Goal: Transaction & Acquisition: Purchase product/service

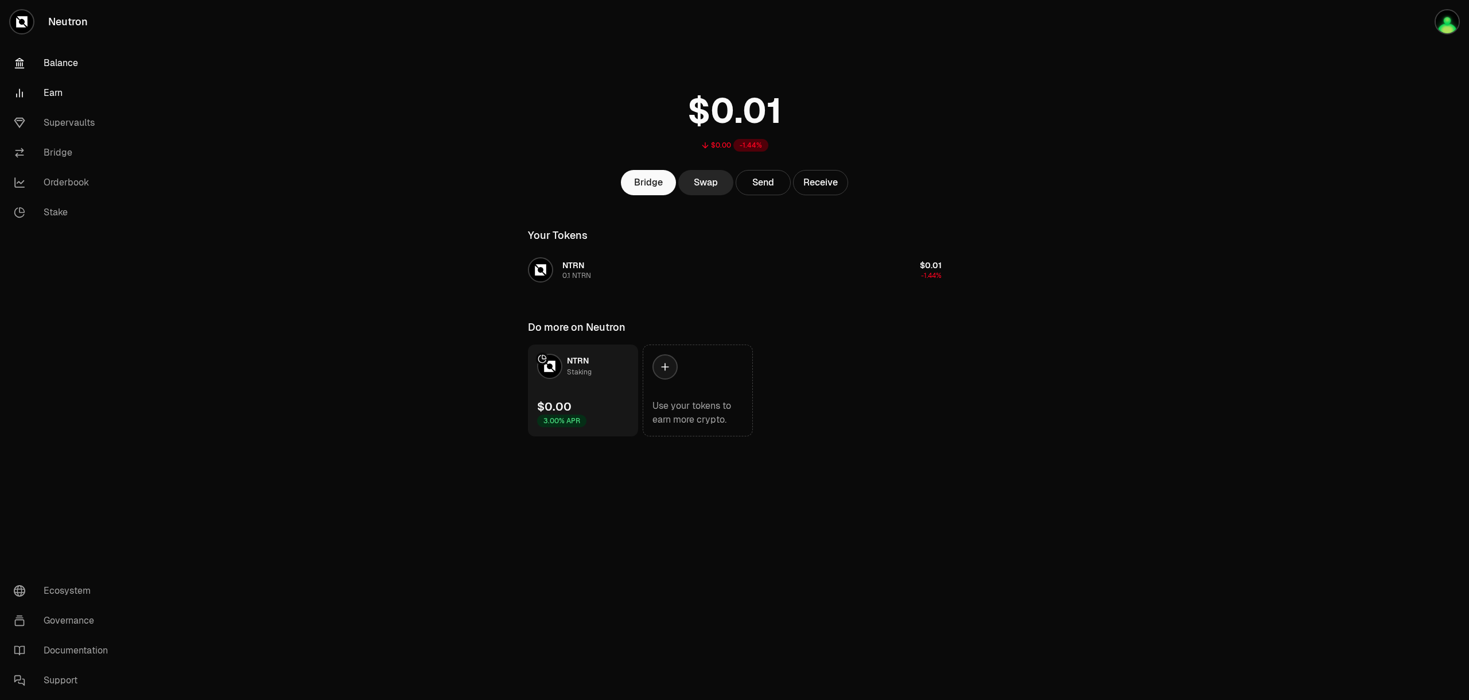
click at [67, 87] on link "Earn" at bounding box center [64, 93] width 119 height 30
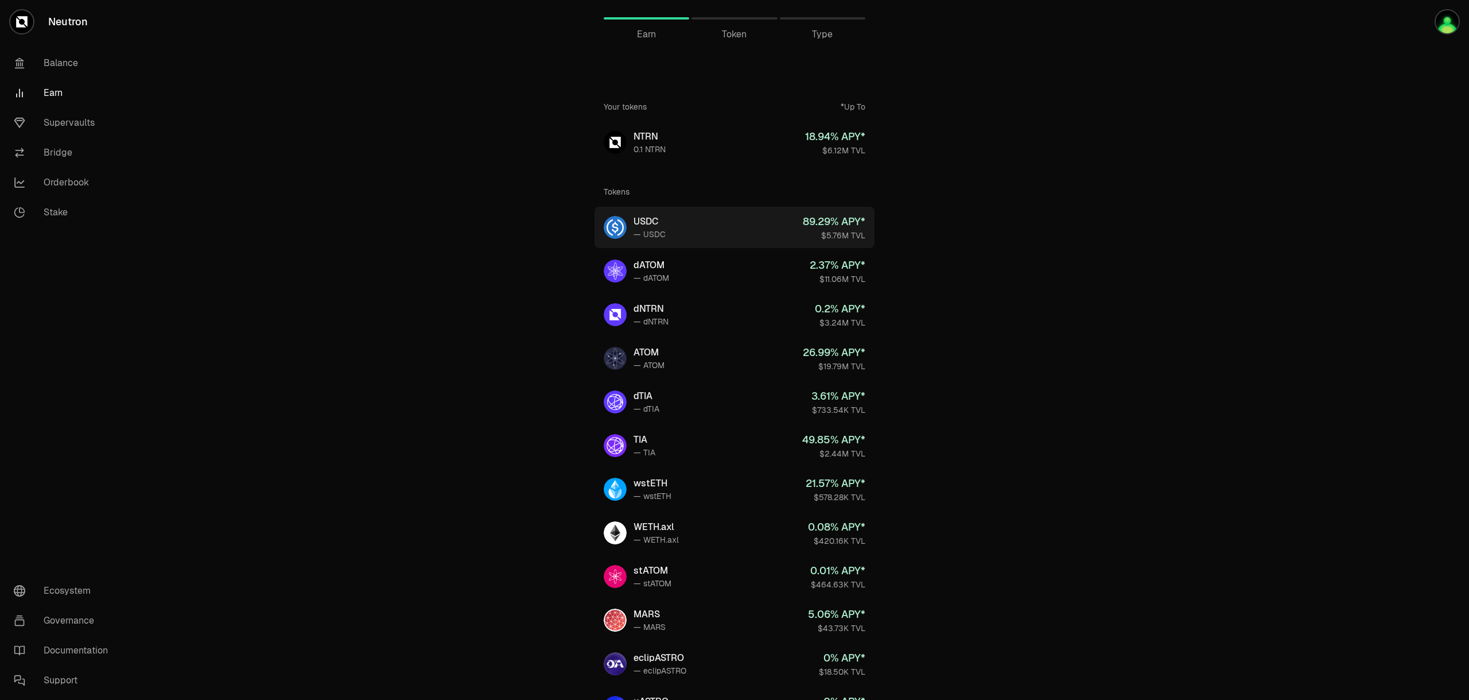
click at [758, 224] on link "USDC — USDC 89.29 % APY* $5.76M TVL" at bounding box center [735, 227] width 280 height 41
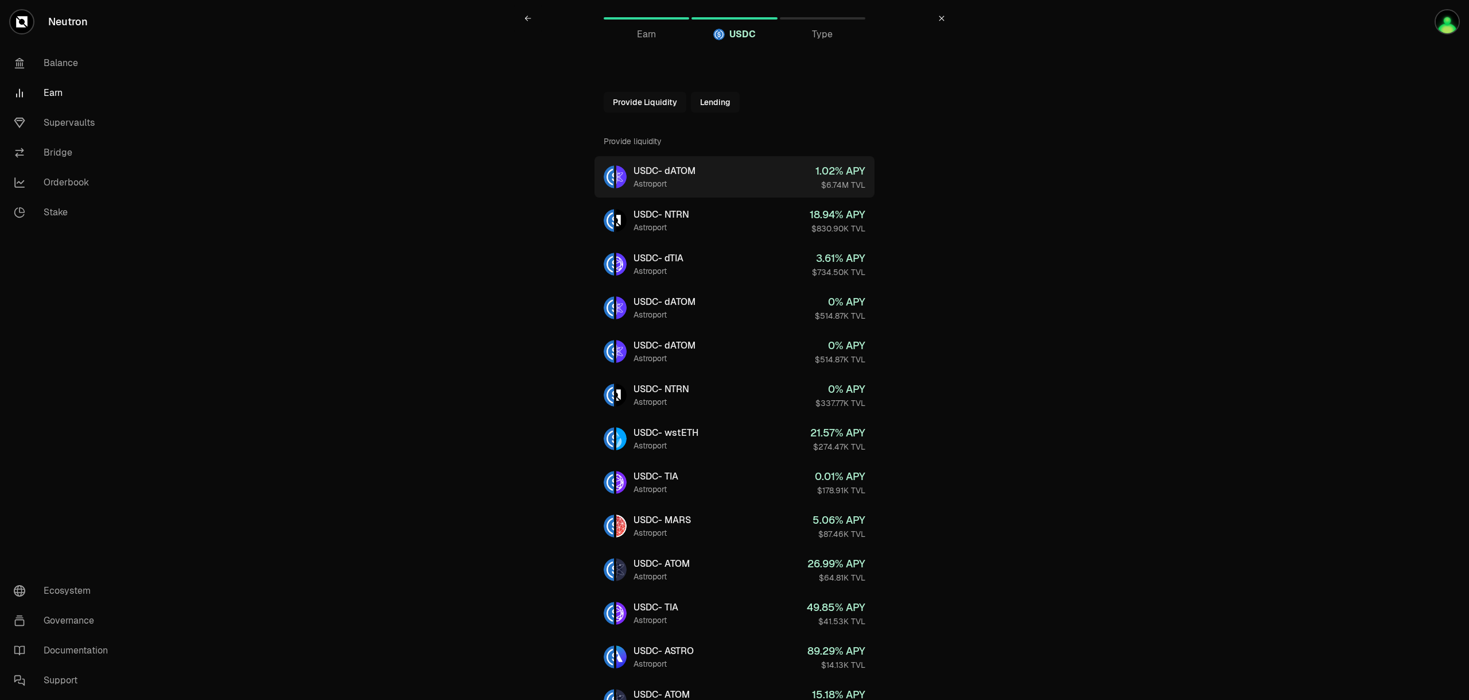
click at [706, 180] on link "USDC - dATOM Astroport 1.02 % APY $6.74M TVL" at bounding box center [735, 176] width 280 height 41
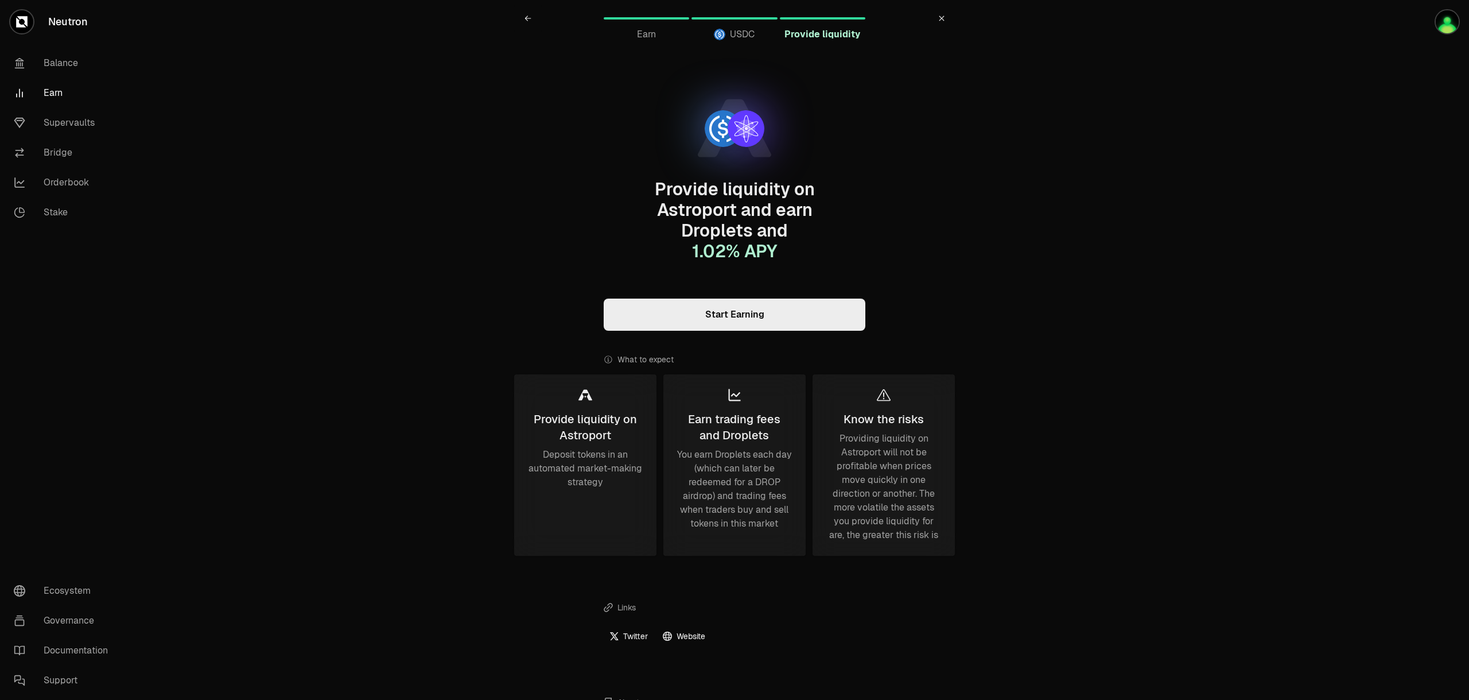
click at [742, 309] on link "Start Earning" at bounding box center [735, 314] width 262 height 32
click at [941, 19] on icon at bounding box center [941, 17] width 5 height 5
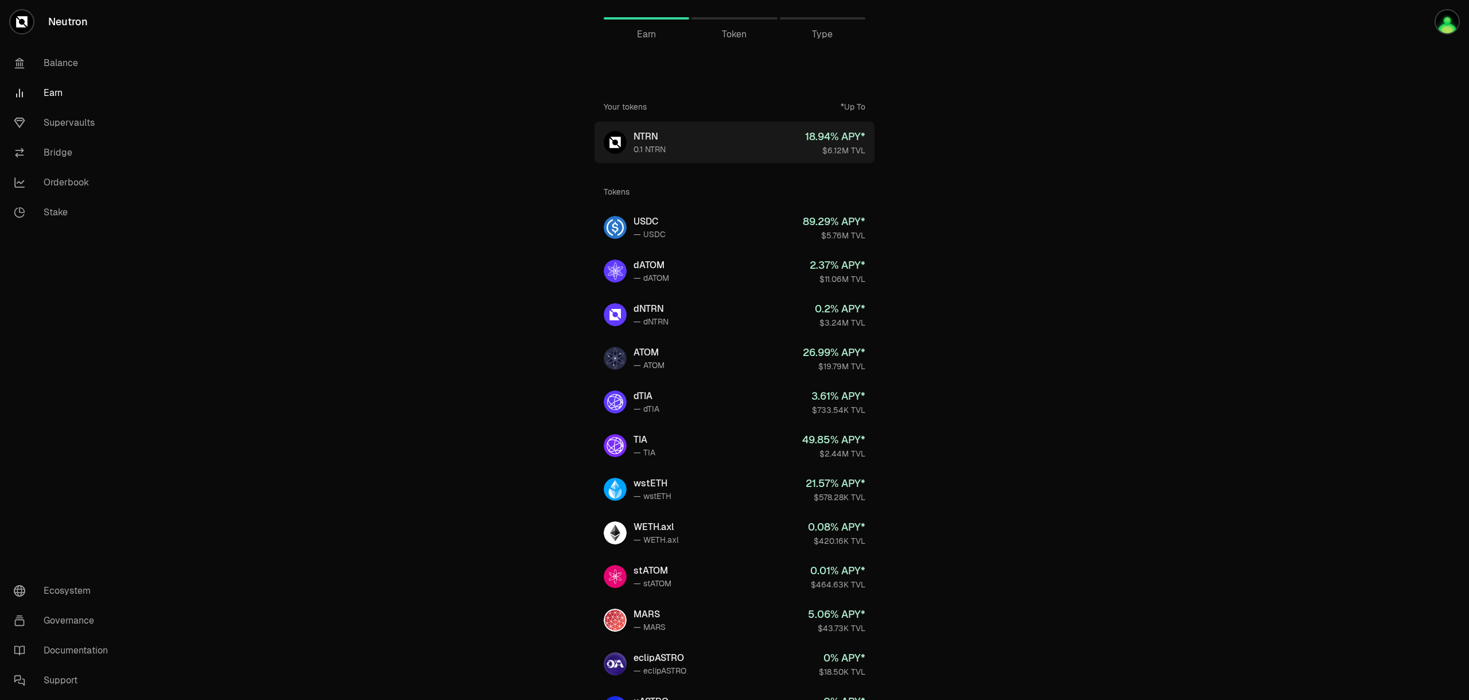
click at [642, 143] on div "0.1 NTRN" at bounding box center [650, 148] width 32 height 11
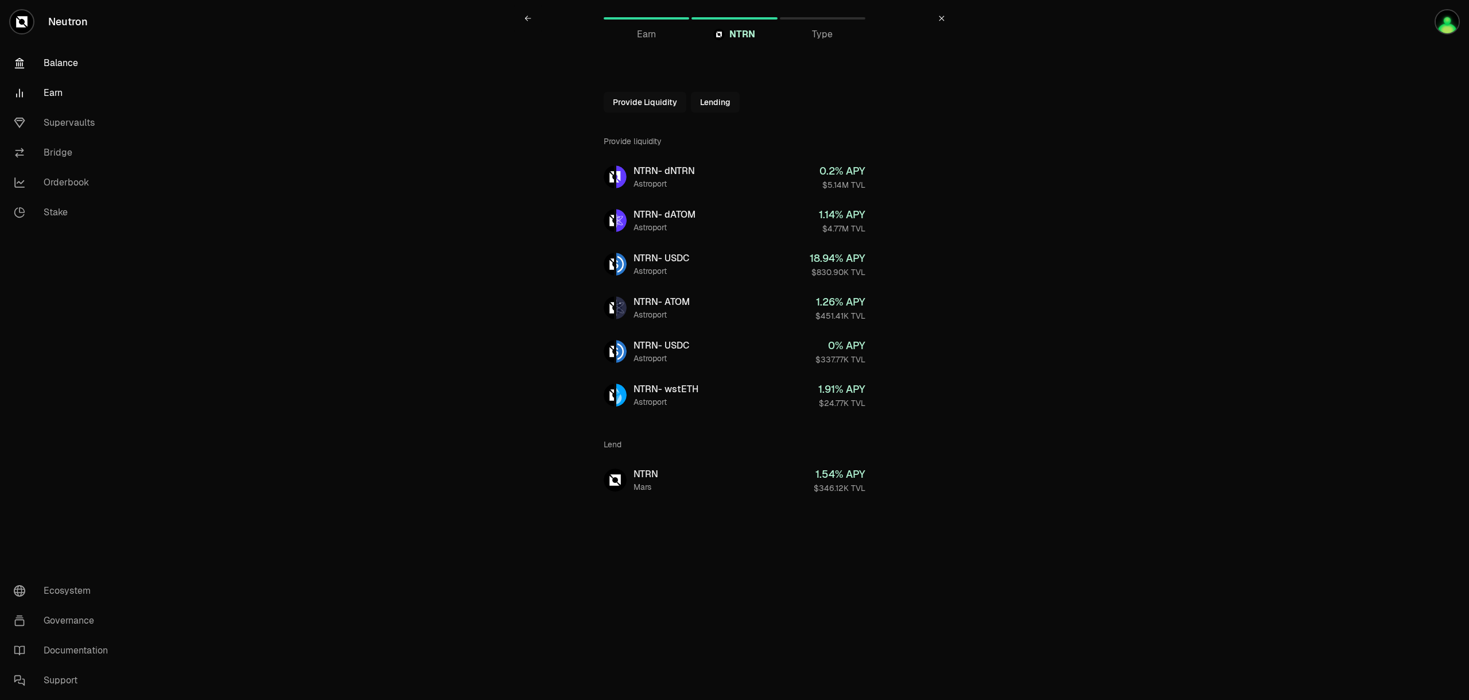
click at [59, 57] on link "Balance" at bounding box center [64, 63] width 119 height 30
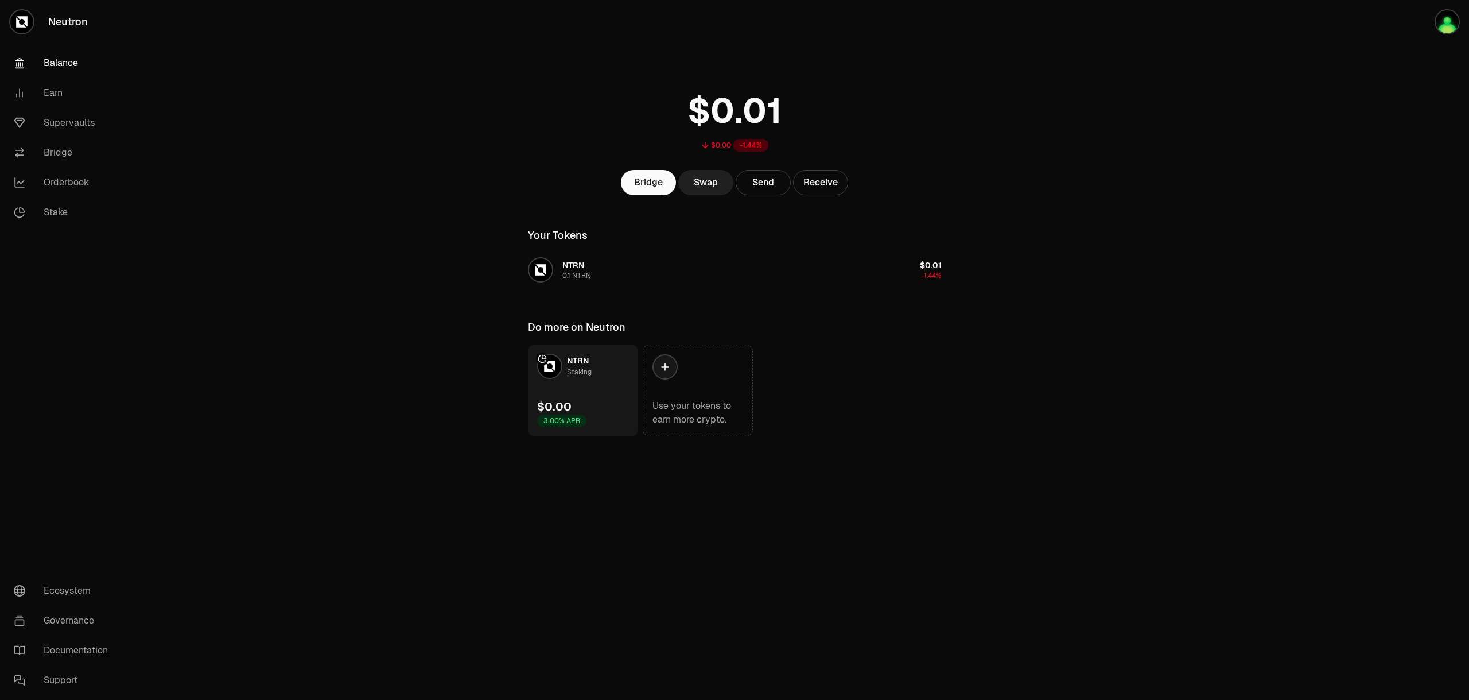
click at [707, 184] on link "Swap" at bounding box center [705, 182] width 55 height 25
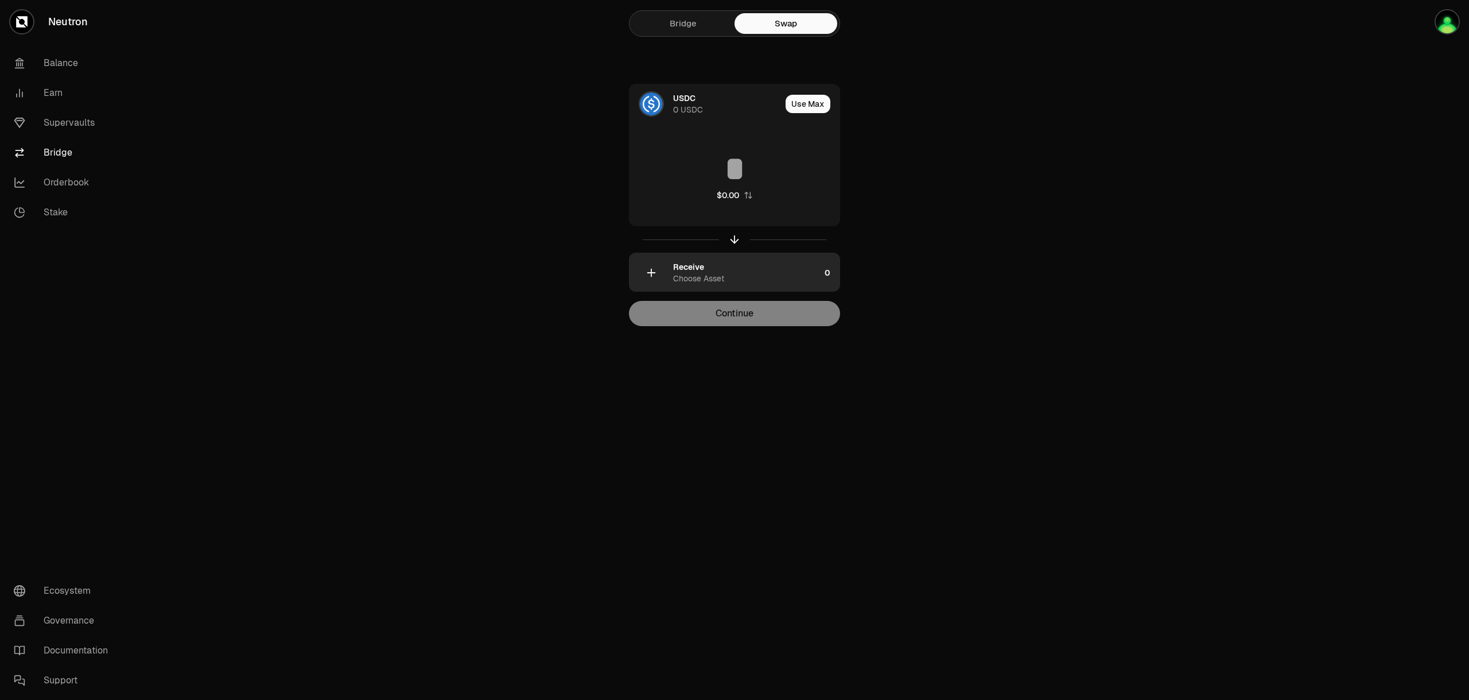
click at [726, 267] on div "Receive Choose Asset" at bounding box center [746, 272] width 147 height 23
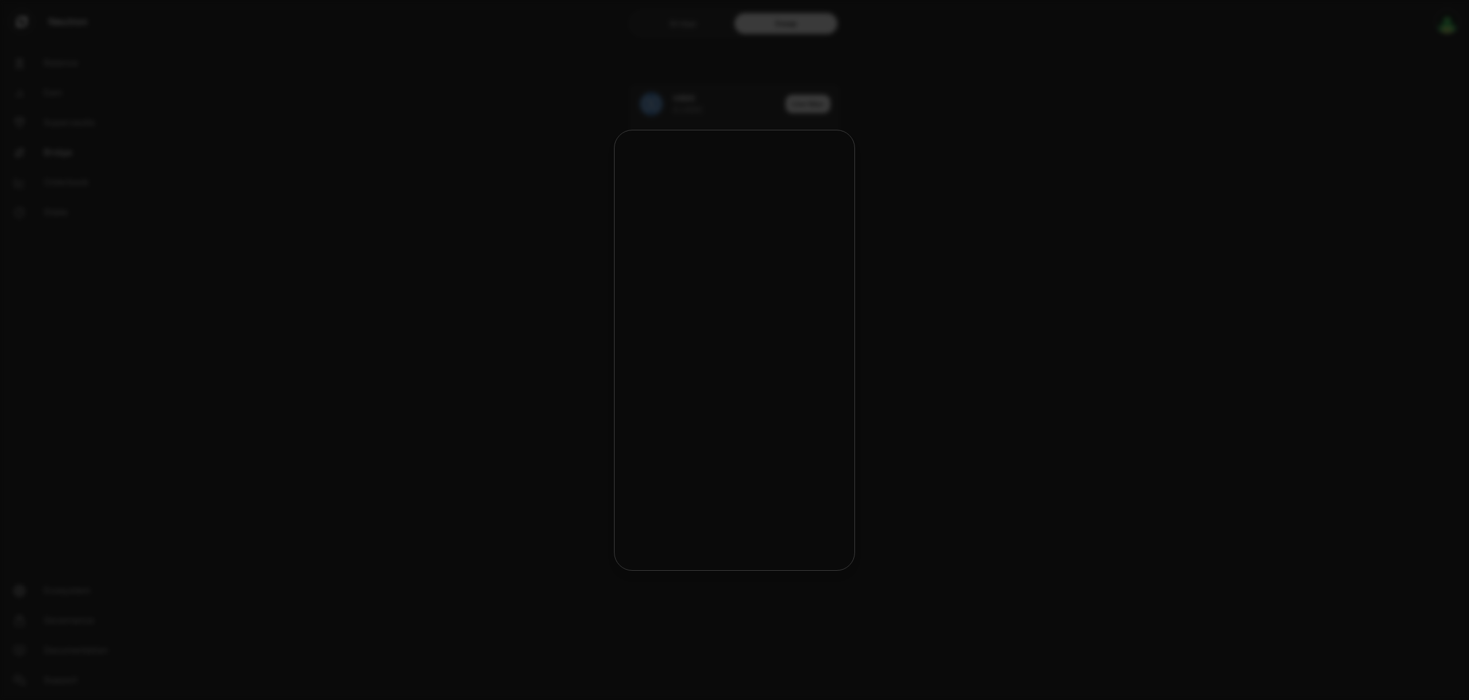
click at [913, 247] on div at bounding box center [734, 350] width 1469 height 700
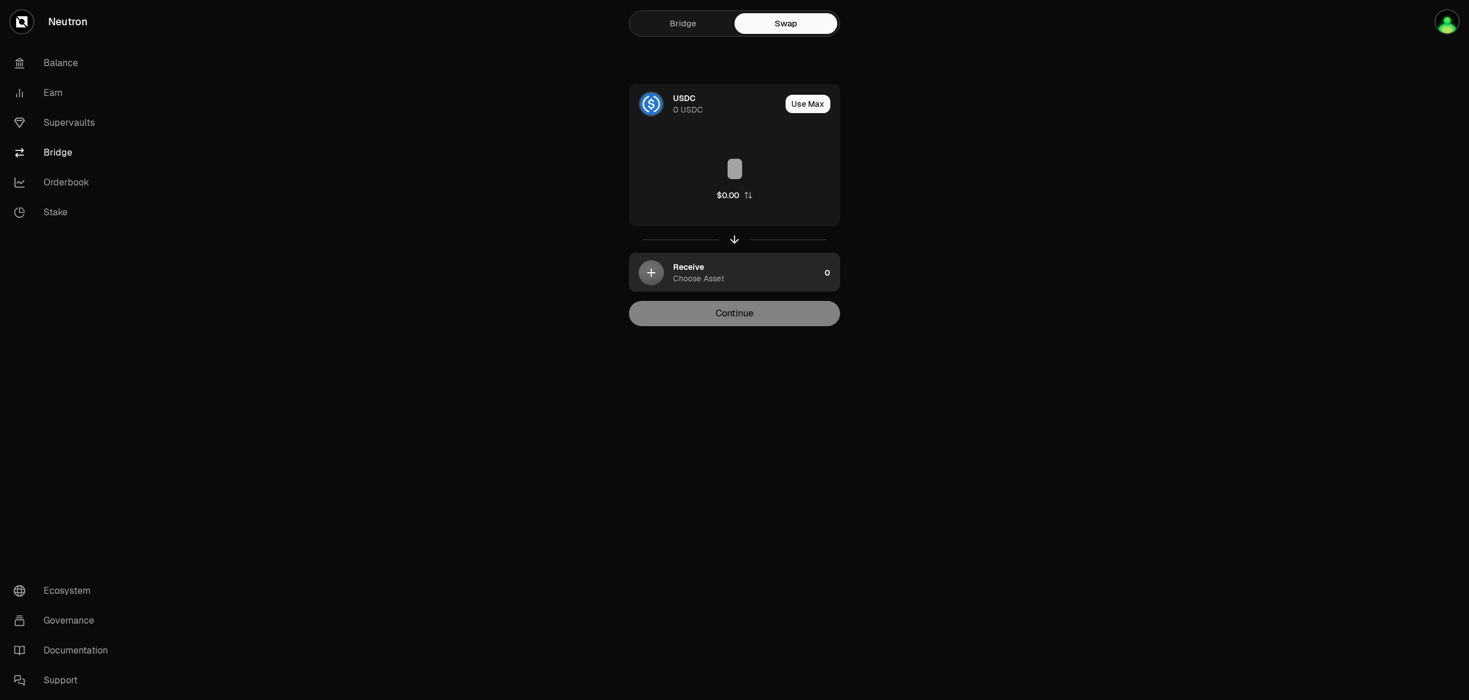
click at [670, 279] on div "Receive Choose Asset" at bounding box center [725, 272] width 191 height 39
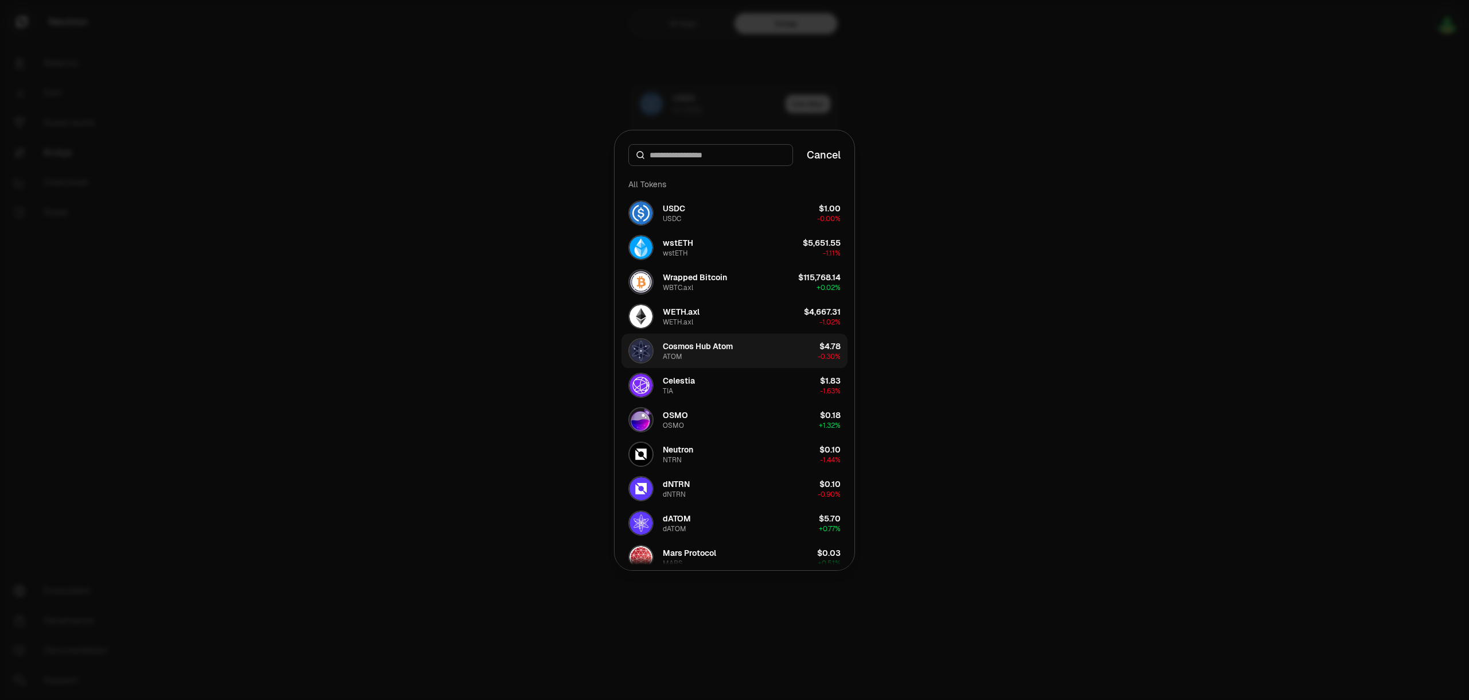
click at [694, 344] on div "Cosmos Hub Atom" at bounding box center [698, 345] width 70 height 11
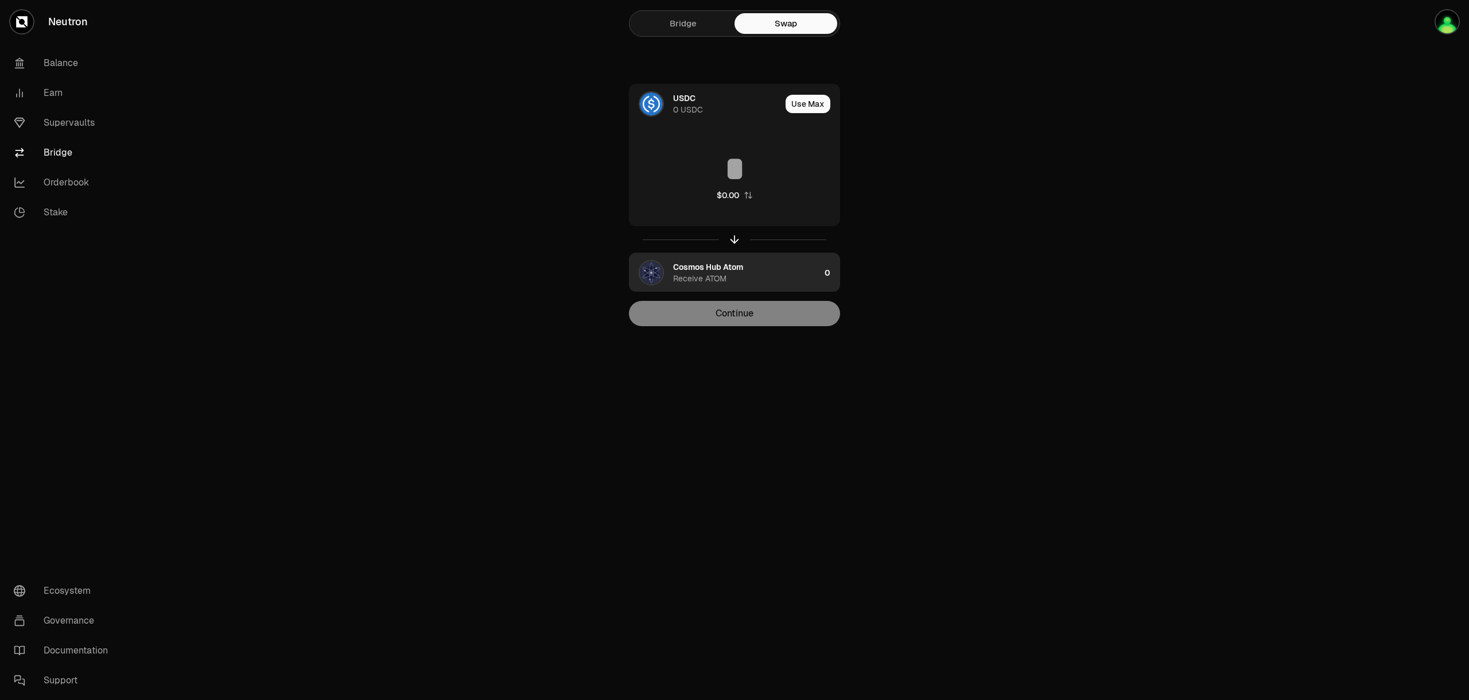
click at [742, 288] on div "Cosmos Hub Atom Receive ATOM" at bounding box center [725, 272] width 191 height 39
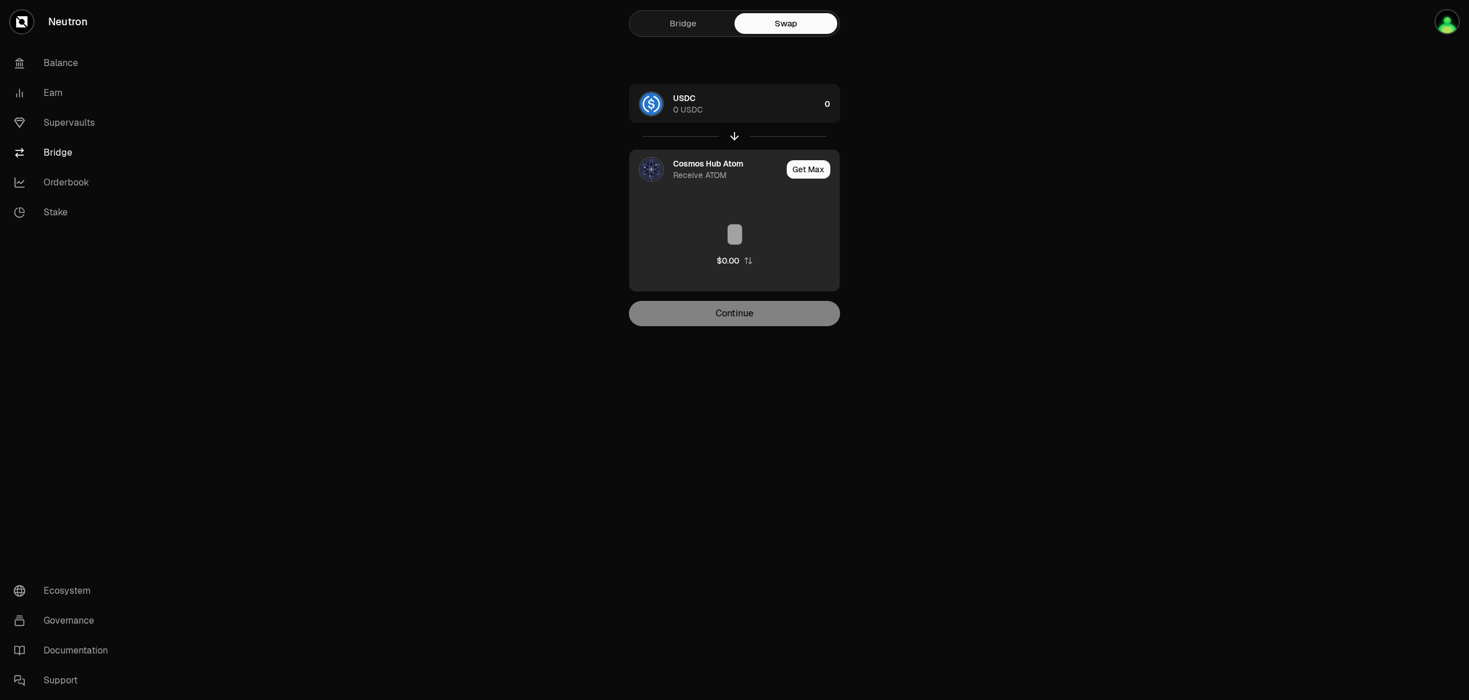
click at [808, 174] on button "Get Max" at bounding box center [809, 169] width 44 height 18
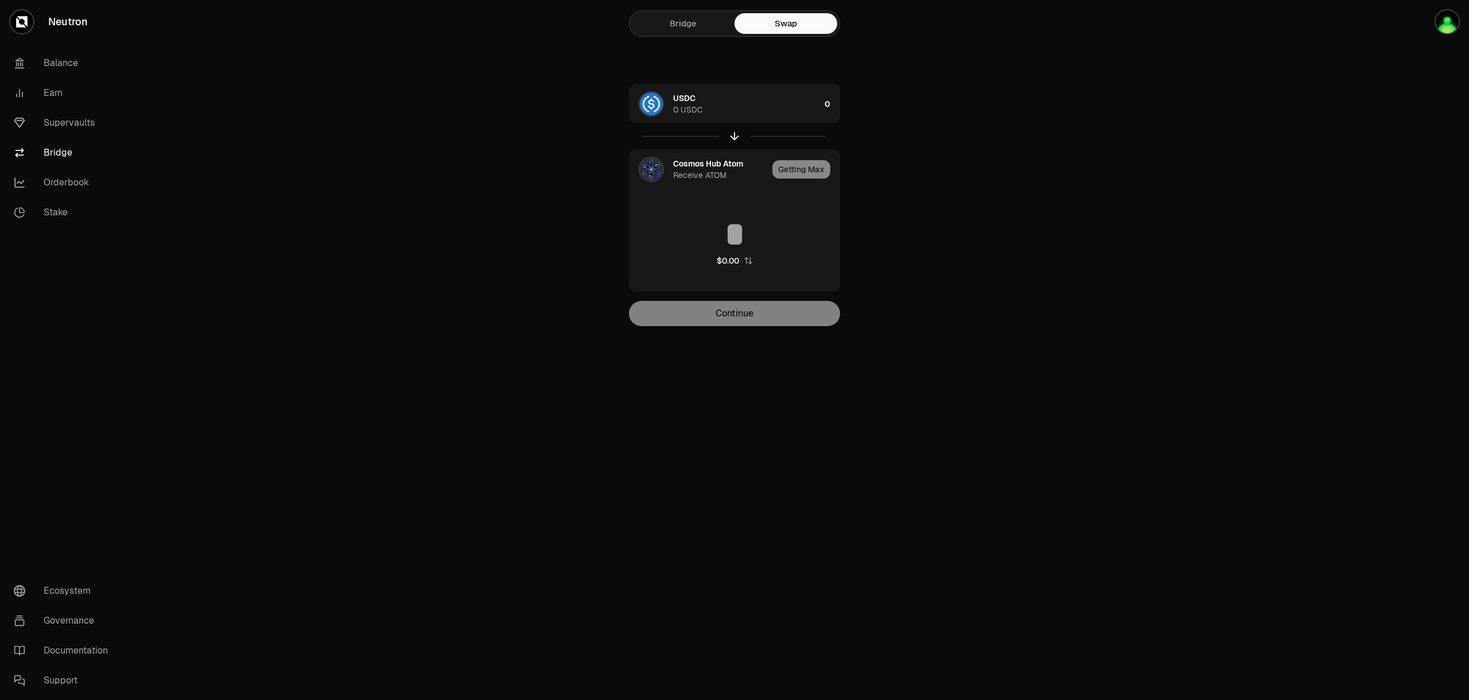
click at [882, 205] on div "USDC 0 USDC 0 Cosmos Hub Atom Receive ATOM Getting Max $0.00 Continue" at bounding box center [735, 205] width 386 height 242
click at [788, 109] on div "USDC 0 USDC" at bounding box center [746, 103] width 147 height 23
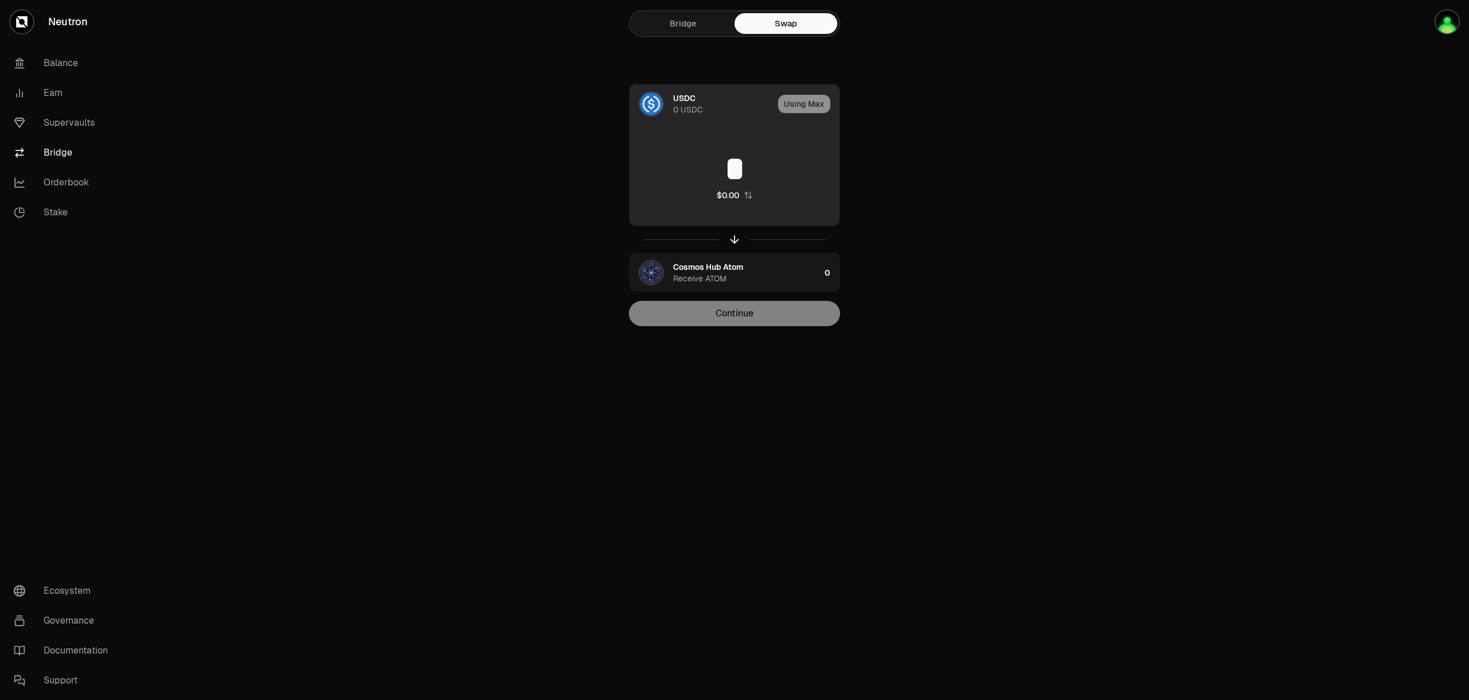
click at [709, 99] on div "USDC 0 USDC" at bounding box center [723, 103] width 100 height 23
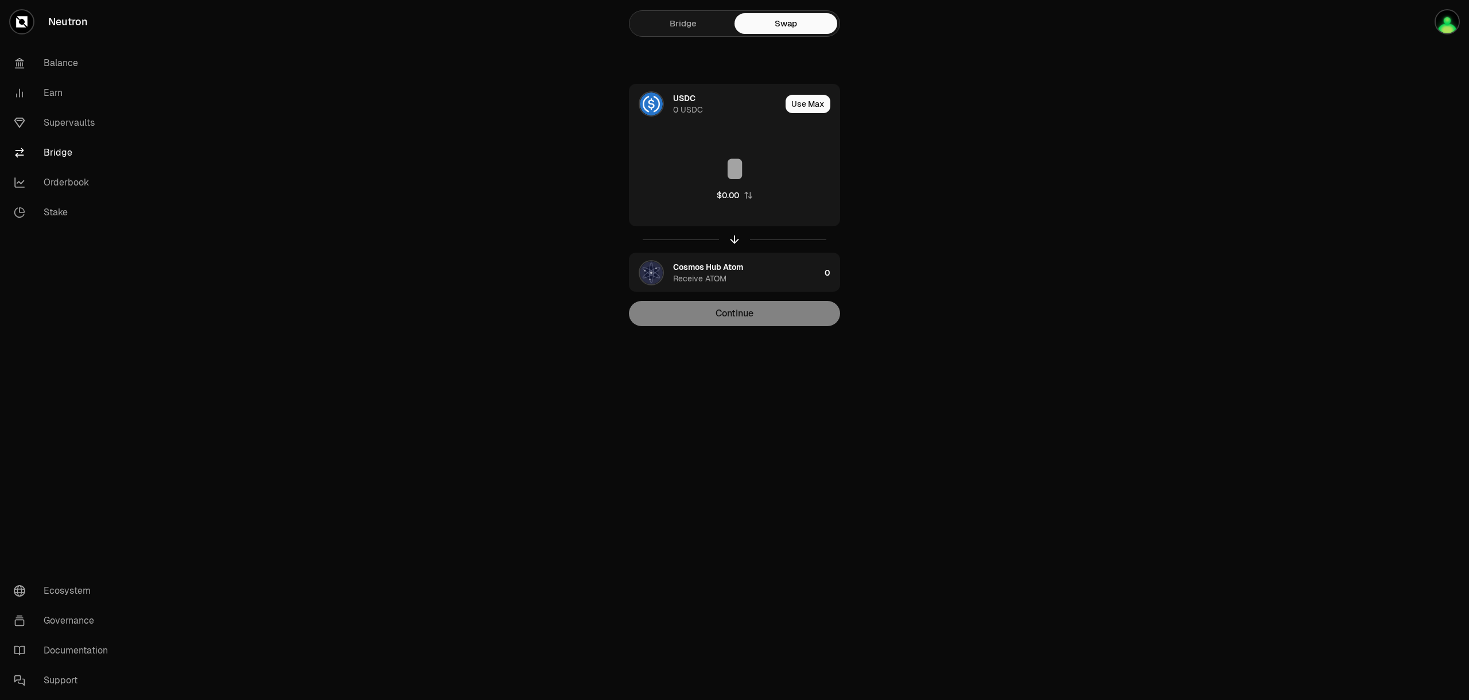
click at [1212, 122] on main "Bridge Swap USDC 0 USDC Use Max $0.00 Cosmos Hub Atom Receive ATOM 0 Continue" at bounding box center [799, 186] width 1341 height 372
click at [34, 92] on link "Earn" at bounding box center [64, 93] width 119 height 30
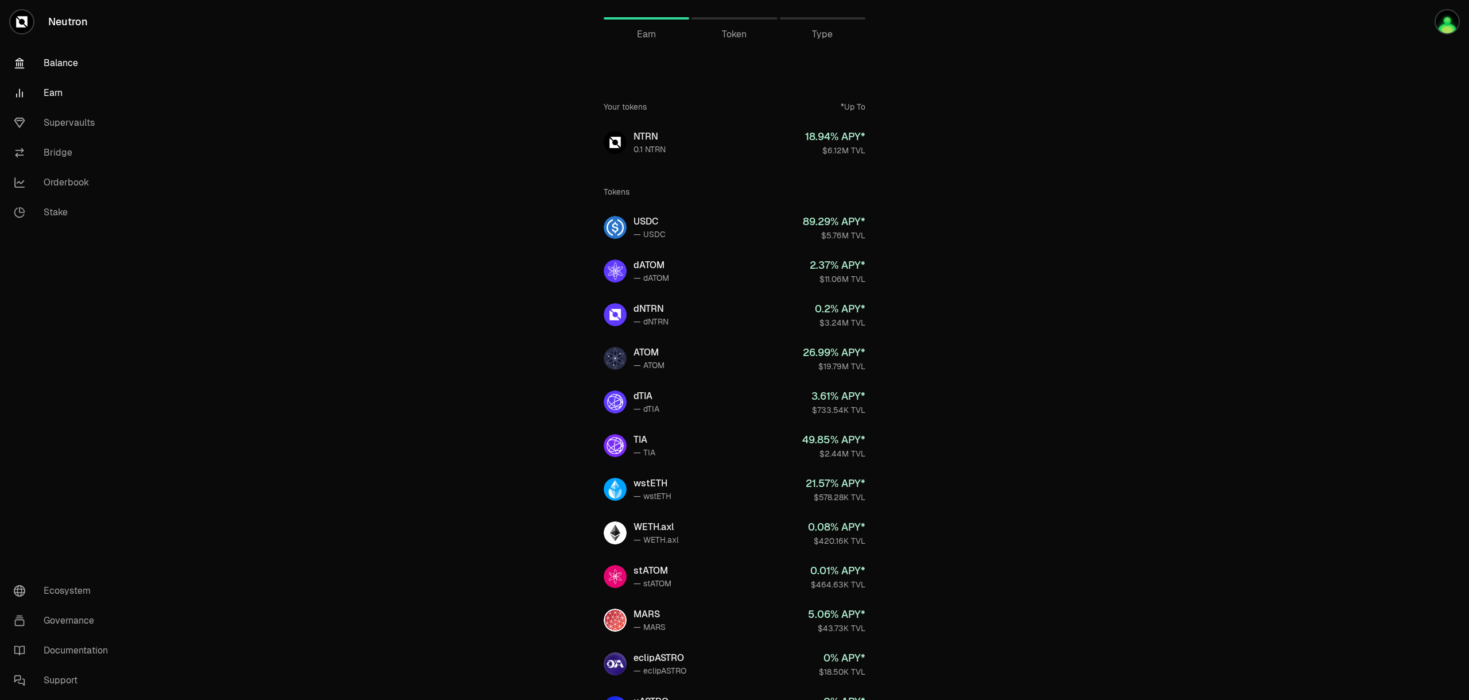
click at [76, 59] on link "Balance" at bounding box center [64, 63] width 119 height 30
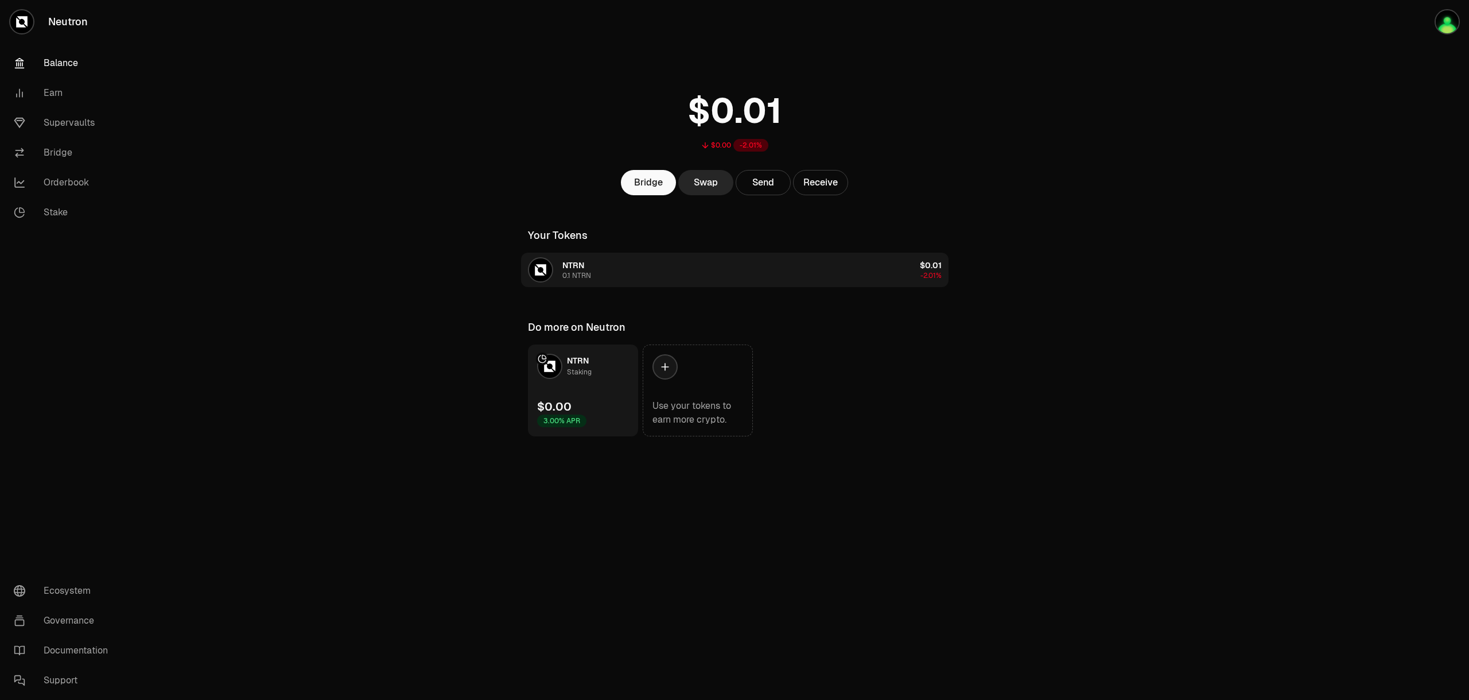
click at [669, 266] on button "NTRN 0.1 NTRN $0.01 -2.01%" at bounding box center [735, 270] width 428 height 34
click at [610, 264] on button "NTRN 0.1 NTRN $0.01 -2.01%" at bounding box center [735, 270] width 428 height 34
click at [582, 275] on div "0.1 NTRN" at bounding box center [576, 275] width 29 height 9
click at [723, 180] on link "Swap" at bounding box center [705, 182] width 55 height 25
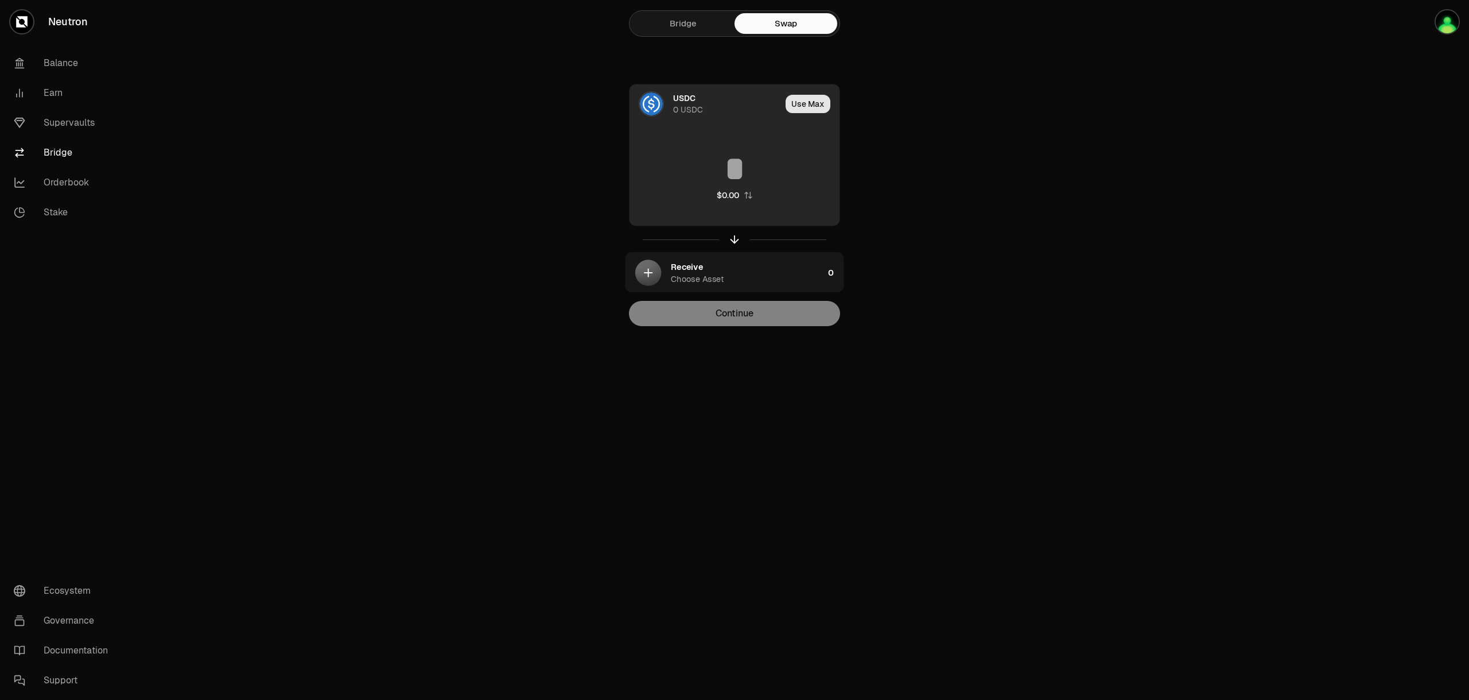
click at [797, 104] on button "Use Max" at bounding box center [808, 104] width 45 height 18
click at [662, 100] on img at bounding box center [651, 103] width 23 height 23
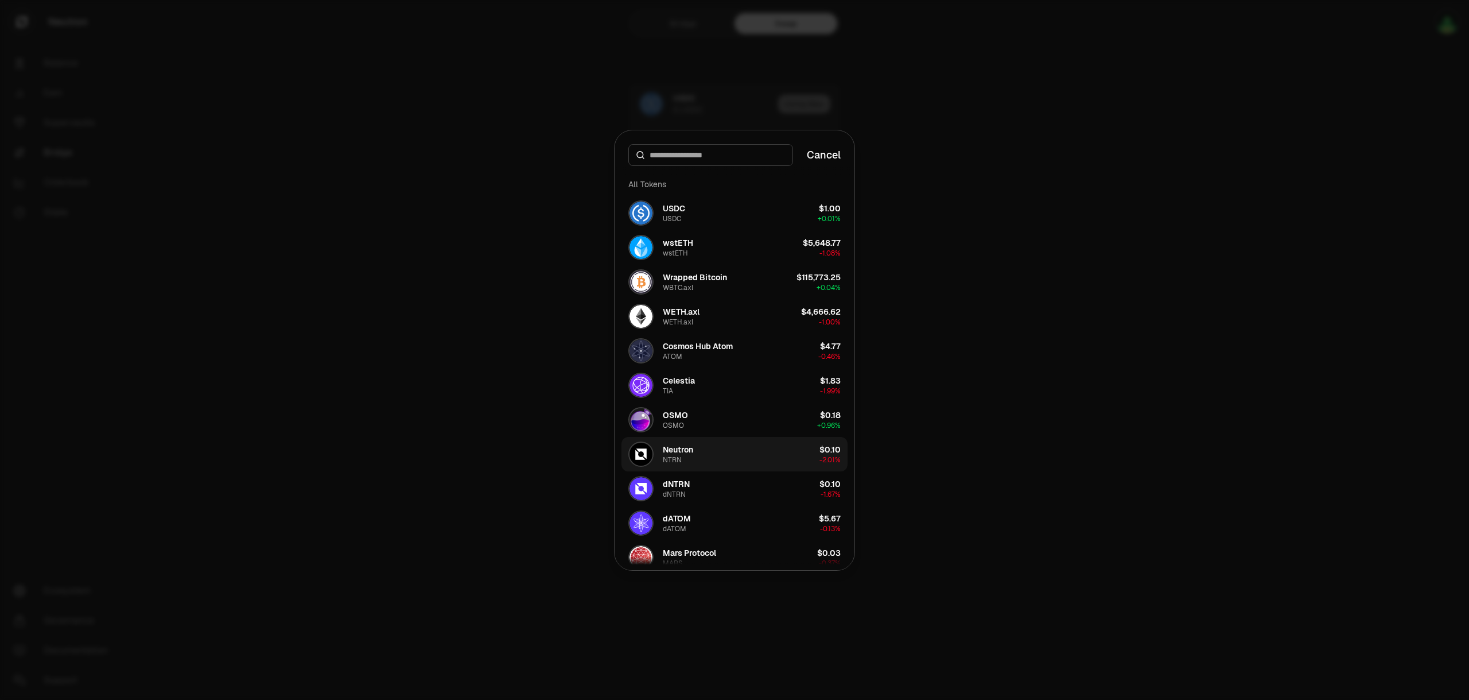
click at [687, 456] on div "Neutron NTRN" at bounding box center [678, 454] width 30 height 21
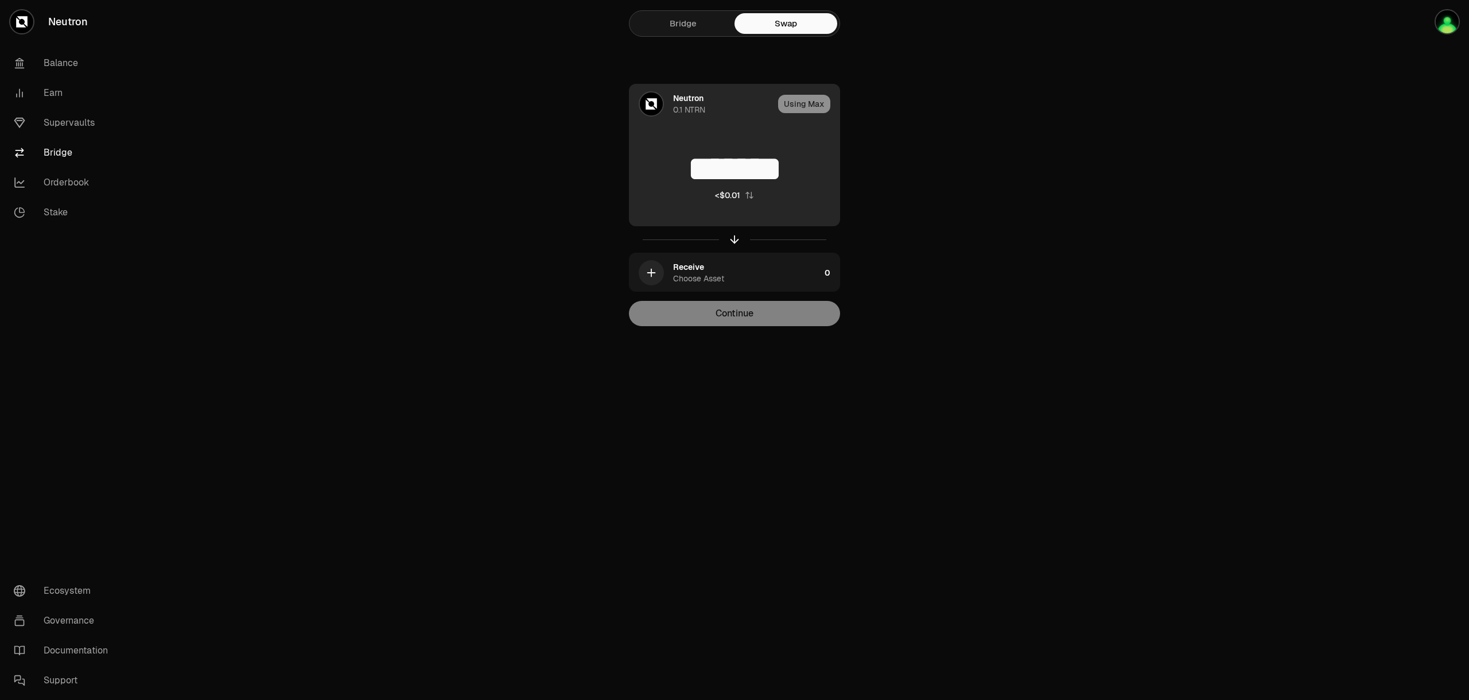
click at [747, 203] on div "******* <$0.01" at bounding box center [735, 176] width 210 height 101
click at [748, 195] on icon "button" at bounding box center [749, 195] width 9 height 9
click at [758, 195] on icon "button" at bounding box center [758, 195] width 9 height 9
type input "*******"
click at [744, 297] on div "Neutron 0.1 NTRN Using Max ******* <$0.01 Receive Choose Asset 0 Continue" at bounding box center [735, 205] width 386 height 242
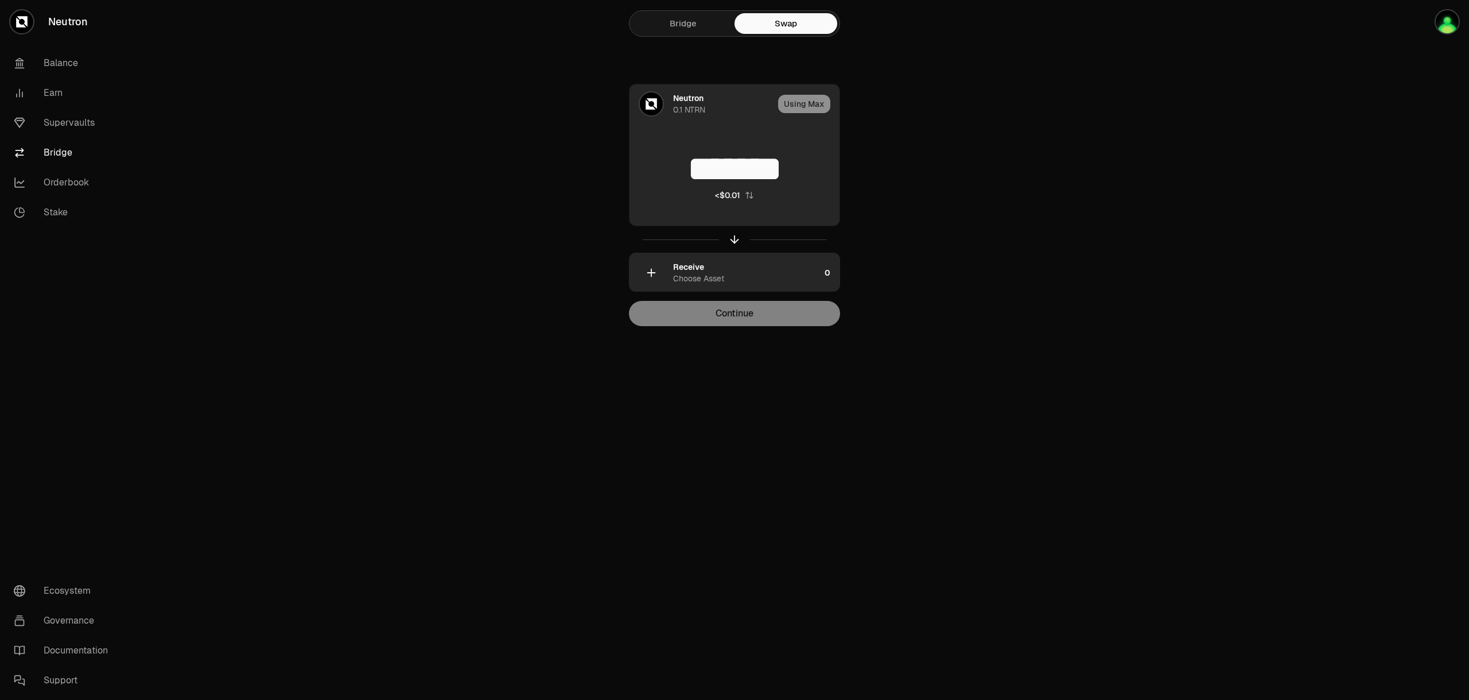
click at [746, 286] on div "Receive Choose Asset" at bounding box center [725, 272] width 191 height 39
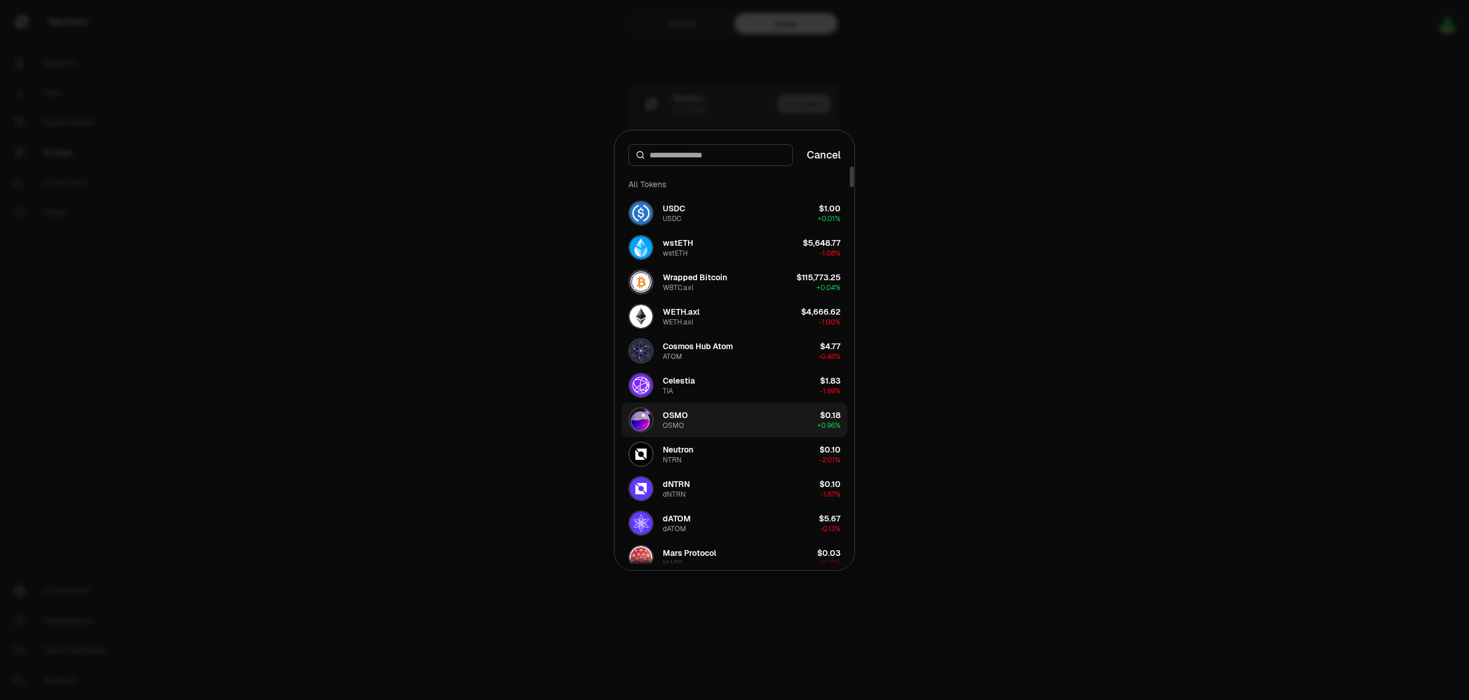
click at [686, 414] on div "OSMO" at bounding box center [675, 414] width 25 height 11
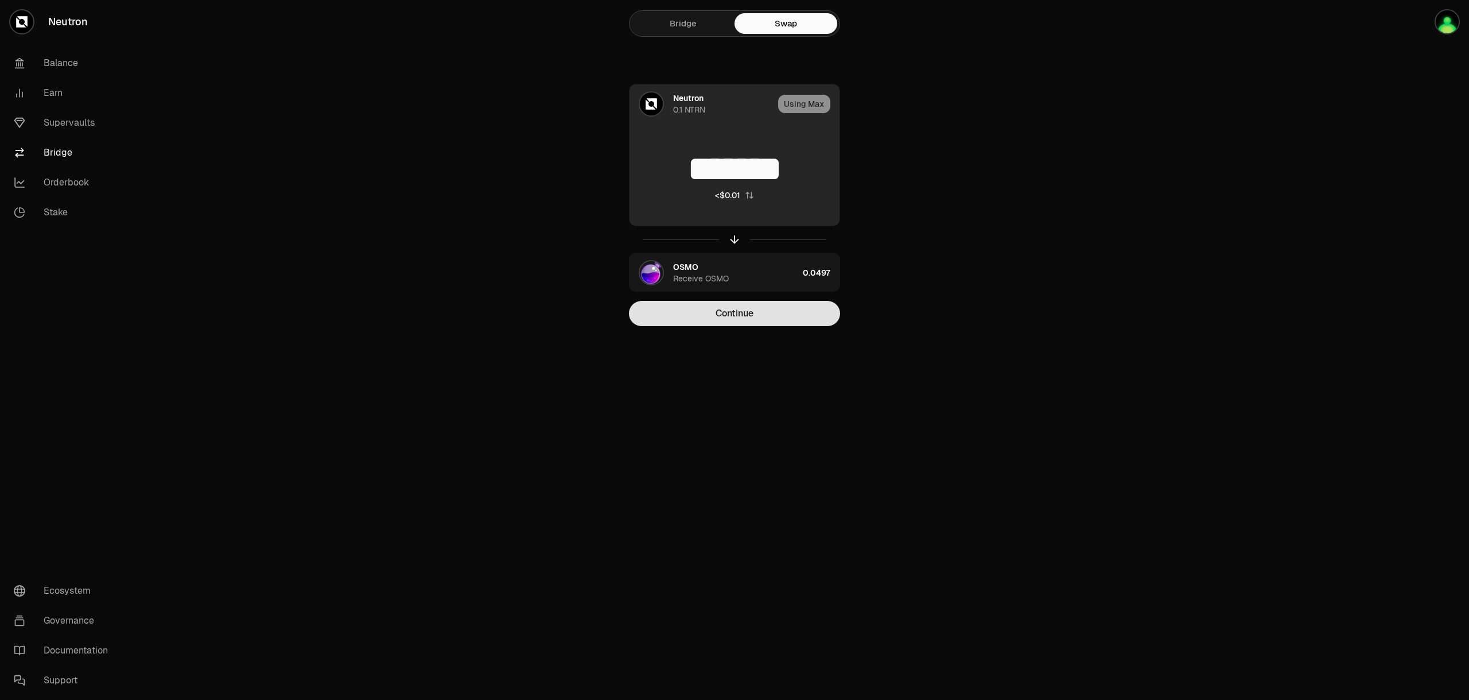
click at [750, 319] on button "Continue" at bounding box center [734, 313] width 211 height 25
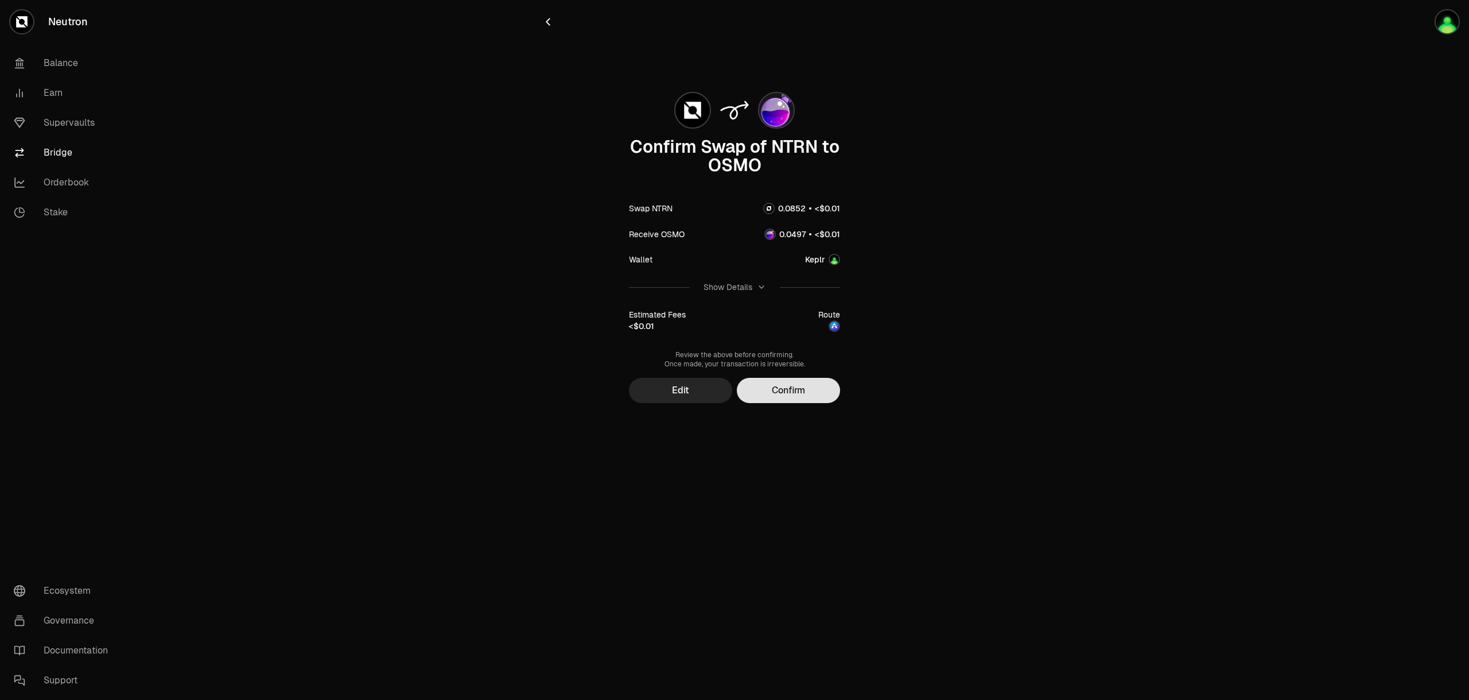
click at [790, 393] on button "Confirm" at bounding box center [788, 390] width 103 height 25
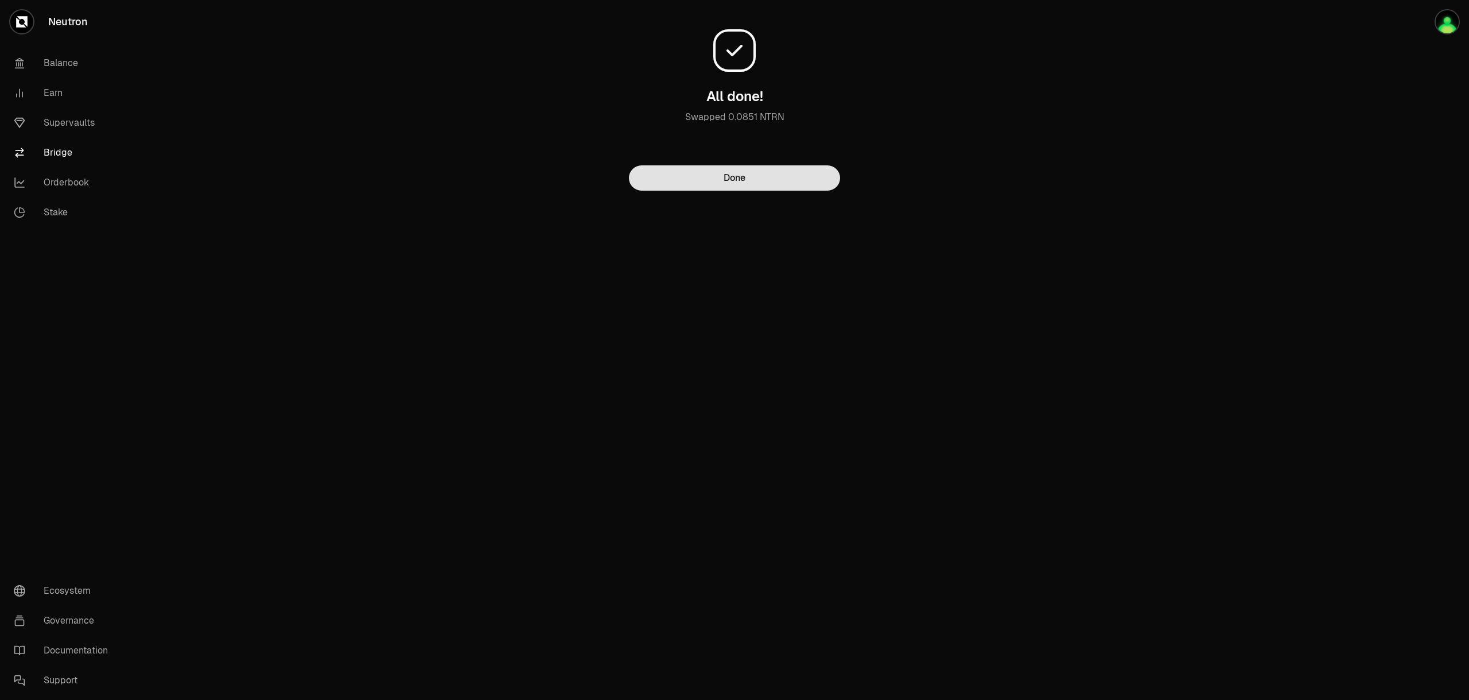
click at [750, 188] on button "Done" at bounding box center [734, 177] width 211 height 25
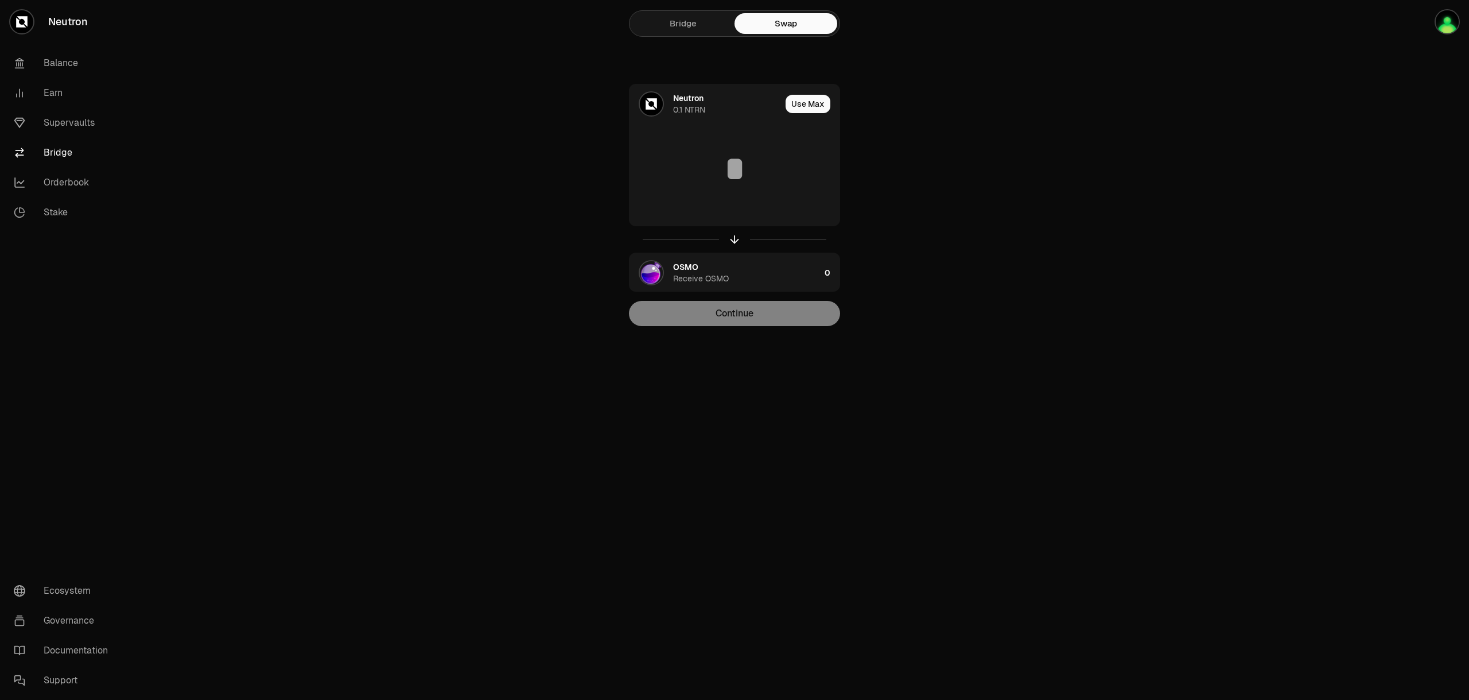
click at [750, 188] on div "$0.00" at bounding box center [735, 176] width 210 height 101
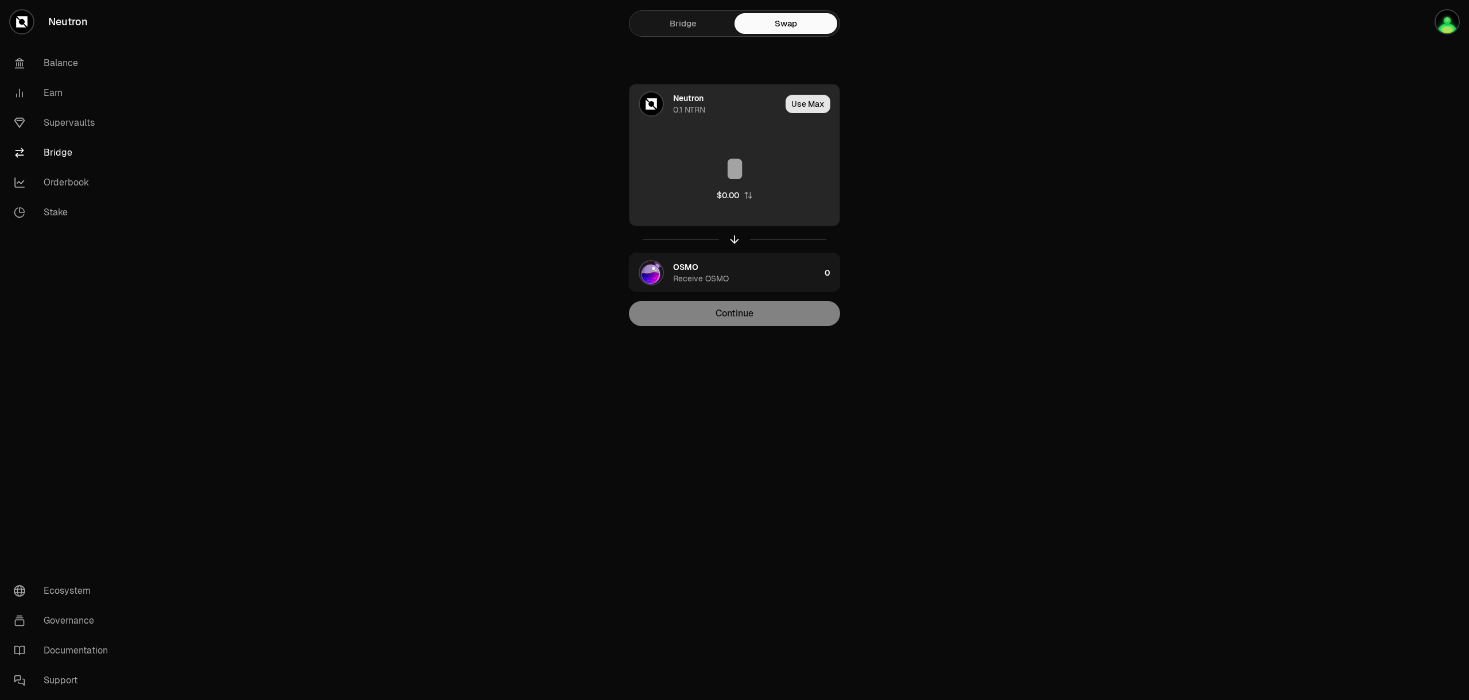
click at [817, 106] on button "Use Max" at bounding box center [808, 104] width 45 height 18
type input "*******"
click at [800, 103] on button "Use Max" at bounding box center [808, 104] width 45 height 18
type input "*******"
